Goal: Transaction & Acquisition: Subscribe to service/newsletter

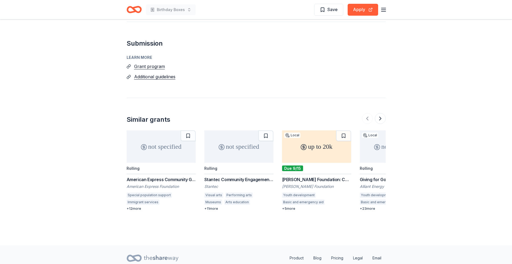
scroll to position [575, 0]
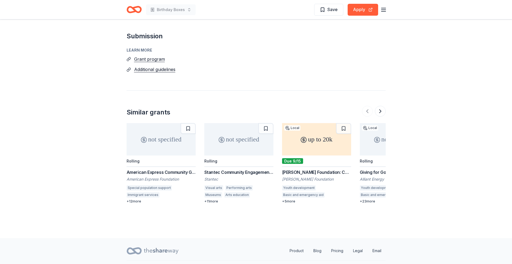
click at [156, 169] on div "American Express Community Giving" at bounding box center [161, 172] width 69 height 6
click at [309, 169] on div "[PERSON_NAME] Foundation: Catalyst Grant Program" at bounding box center [316, 172] width 69 height 6
click at [380, 106] on button at bounding box center [380, 111] width 11 height 11
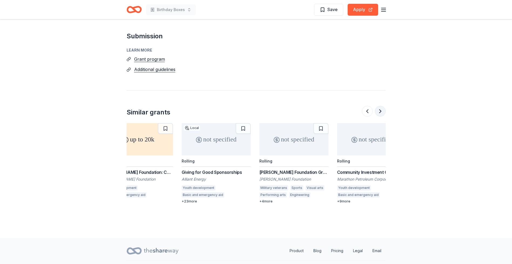
scroll to position [0, 199]
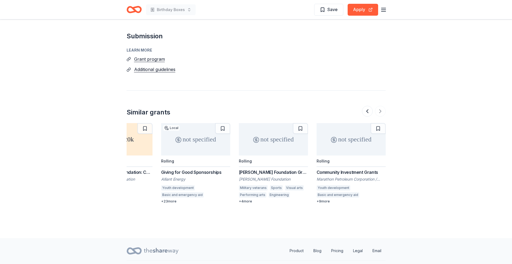
click at [174, 199] on div "+ 23 more" at bounding box center [195, 201] width 69 height 4
click at [347, 169] on div "Community Investment Grants" at bounding box center [350, 172] width 69 height 6
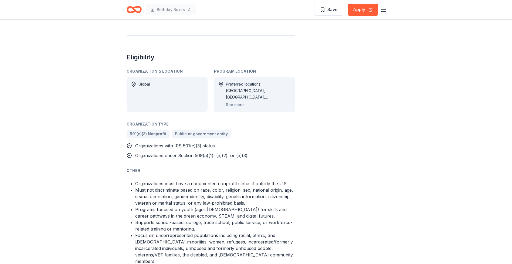
scroll to position [294, 0]
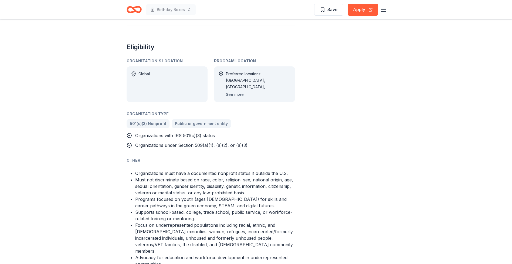
click at [235, 95] on button "See more" at bounding box center [235, 94] width 18 height 6
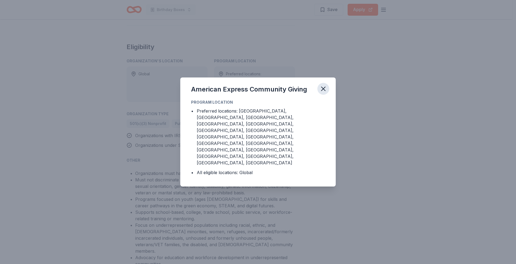
click at [322, 93] on icon "button" at bounding box center [323, 89] width 8 height 8
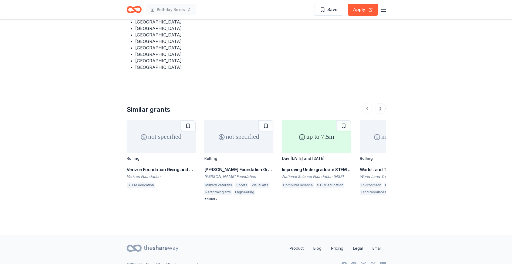
scroll to position [911, 0]
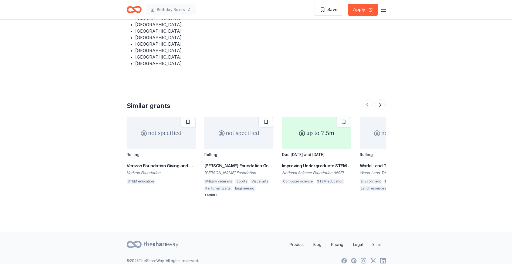
click at [173, 162] on div "Verizon Foundation Giving and Grants" at bounding box center [161, 165] width 69 height 6
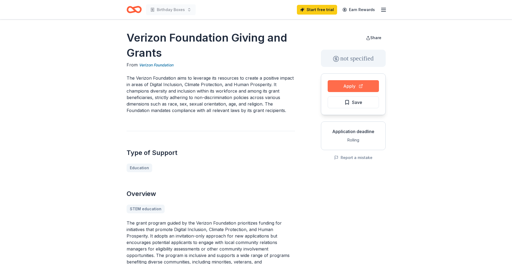
click at [351, 86] on button "Apply" at bounding box center [352, 86] width 51 height 12
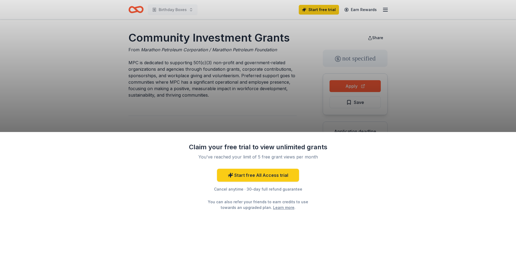
click at [492, 119] on div "Claim your free trial to view unlimited grants You've reached your limit of 5 f…" at bounding box center [258, 132] width 516 height 264
click at [408, 129] on div "Claim your free trial to view unlimited grants You've reached your limit of 5 f…" at bounding box center [258, 132] width 516 height 264
click at [307, 113] on div "Claim your free trial to view unlimited grants You've reached your limit of 5 f…" at bounding box center [258, 132] width 516 height 264
click at [269, 176] on link "Start free All Access trial" at bounding box center [258, 175] width 82 height 13
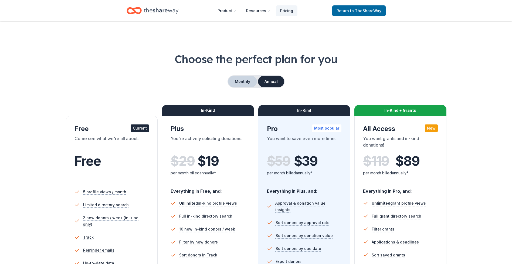
click at [243, 80] on button "Monthly" at bounding box center [242, 81] width 29 height 11
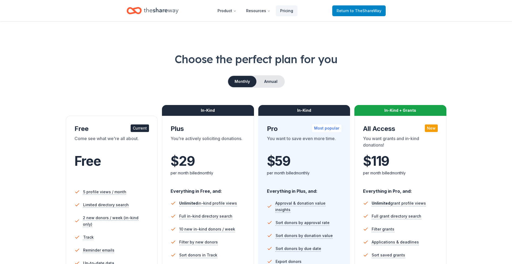
click at [349, 11] on span "Return to TheShareWay" at bounding box center [358, 11] width 45 height 6
